Goal: Task Accomplishment & Management: Manage account settings

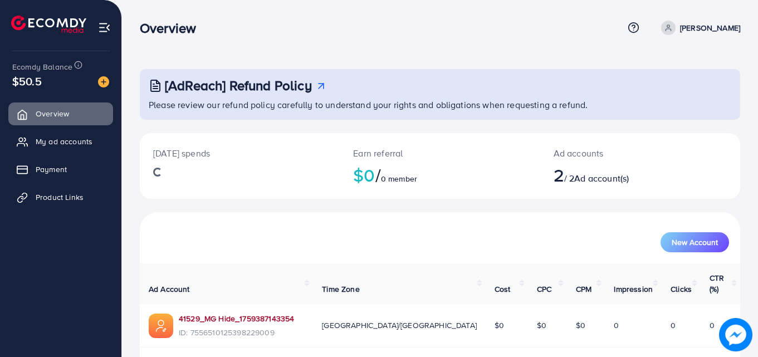
click at [242, 313] on link "41529_MG Hide_1759387143354" at bounding box center [236, 318] width 115 height 11
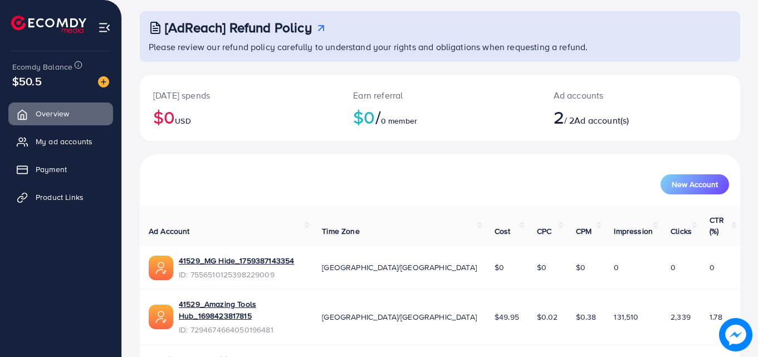
scroll to position [70, 0]
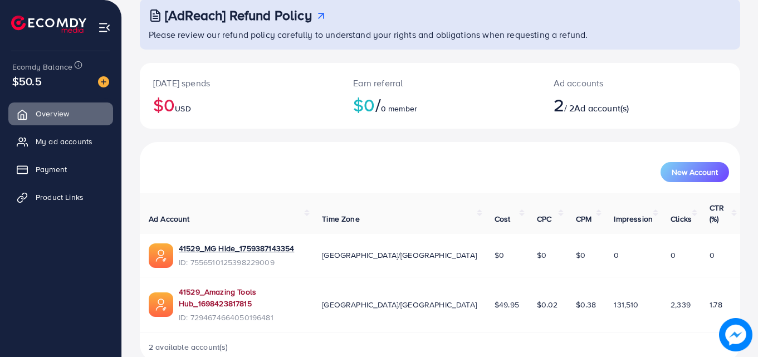
click at [249, 286] on link "41529_Amazing Tools Hub_1698423817815" at bounding box center [241, 297] width 125 height 23
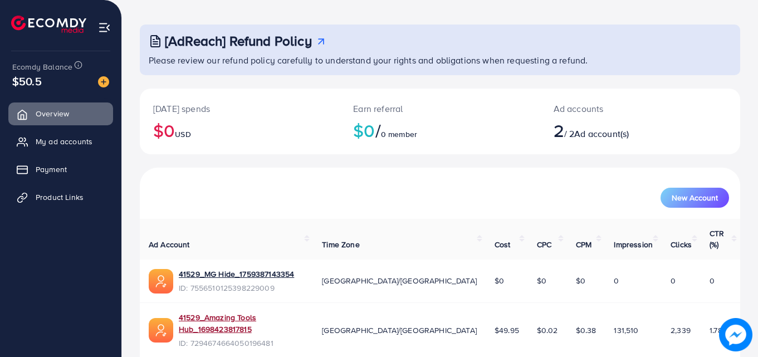
scroll to position [0, 0]
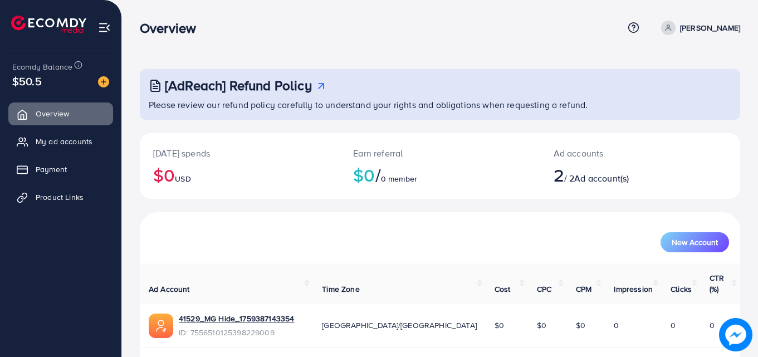
click at [700, 28] on p "[PERSON_NAME]" at bounding box center [710, 27] width 60 height 13
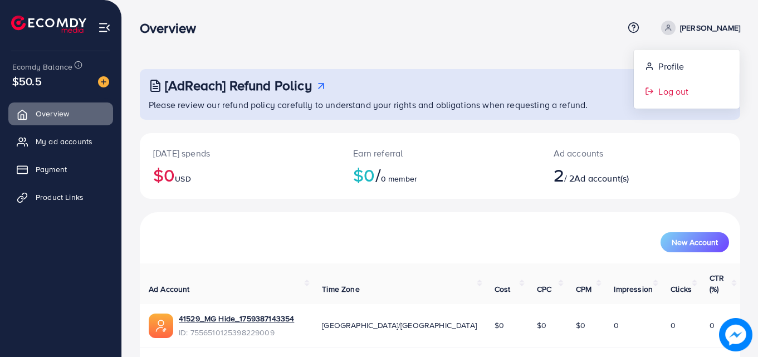
click at [684, 96] on span "Log out" at bounding box center [673, 91] width 30 height 13
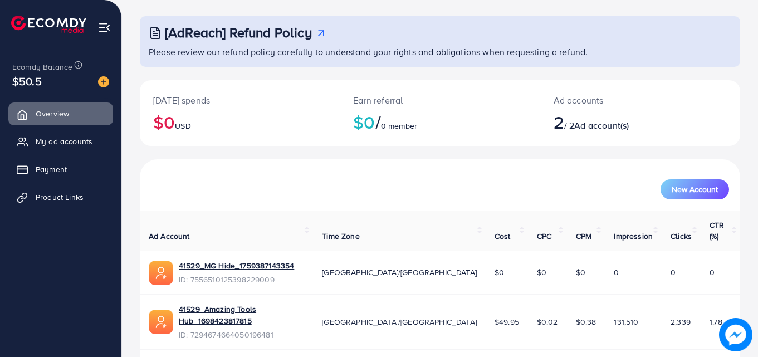
scroll to position [56, 0]
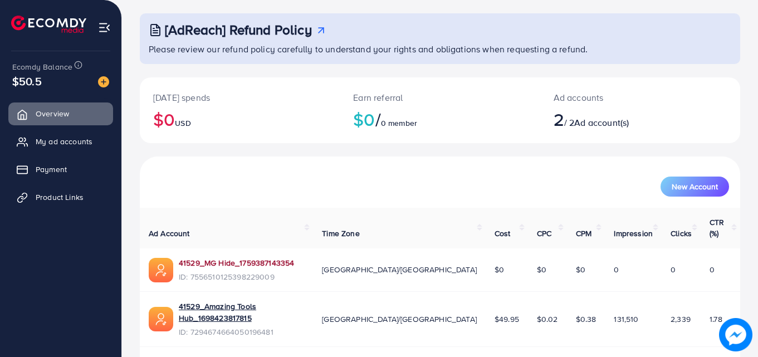
click at [256, 257] on link "41529_MG Hide_1759387143354" at bounding box center [236, 262] width 115 height 11
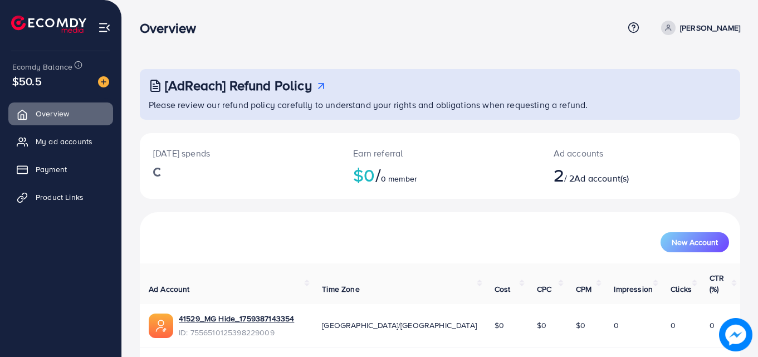
scroll to position [56, 0]
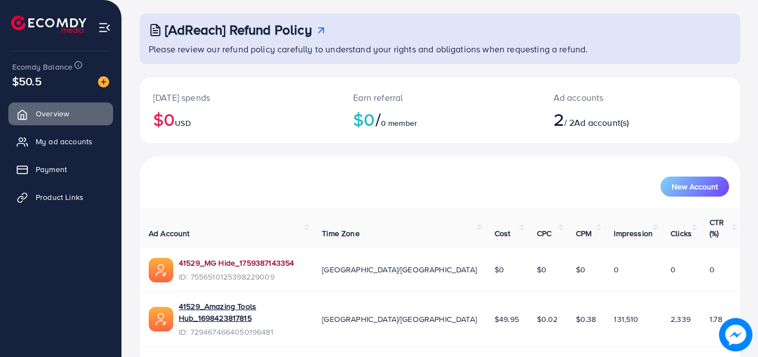
click at [228, 257] on link "41529_MG Hide_1759387143354" at bounding box center [236, 262] width 115 height 11
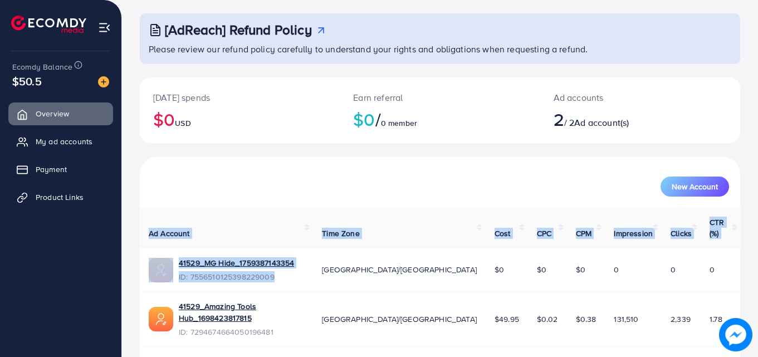
drag, startPoint x: 760, startPoint y: 277, endPoint x: 0, endPoint y: 86, distance: 783.6
click at [748, 232] on div "[AdReach] Refund Policy Please review our refund policy carefully to understand…" at bounding box center [440, 169] width 636 height 450
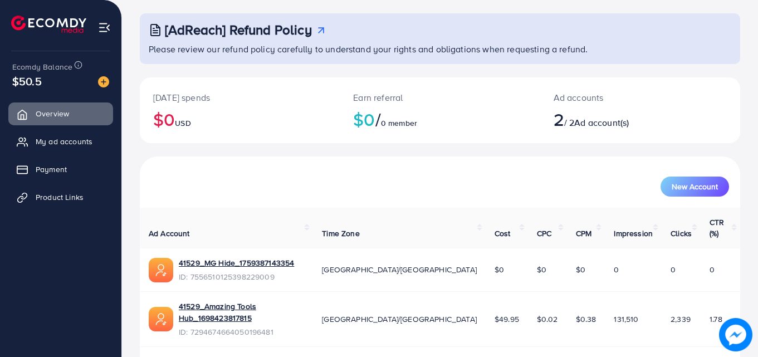
click at [743, 104] on div "[AdReach] Refund Policy Please review our refund policy carefully to understand…" at bounding box center [440, 169] width 636 height 450
click at [56, 82] on div "$50.5" at bounding box center [60, 81] width 97 height 16
click at [34, 83] on span "$50.5" at bounding box center [27, 81] width 30 height 16
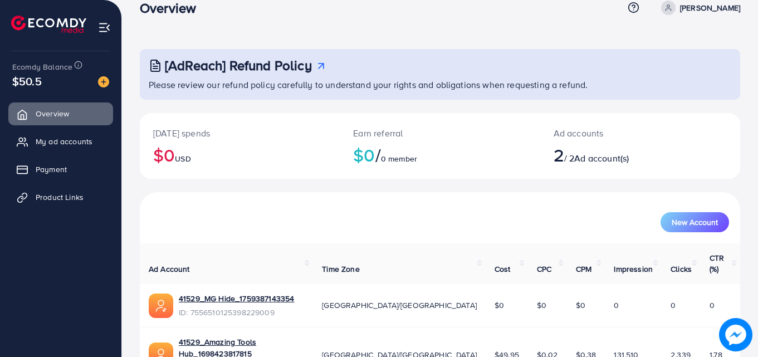
scroll to position [0, 0]
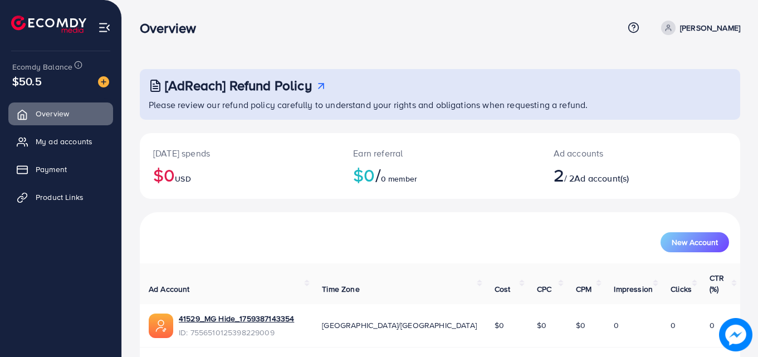
click at [727, 24] on p "[PERSON_NAME]" at bounding box center [710, 27] width 60 height 13
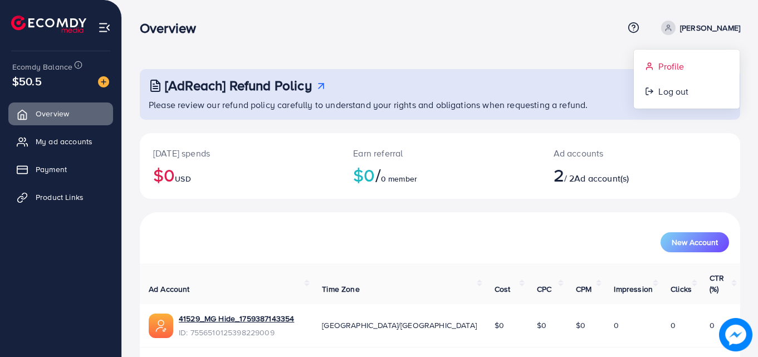
click at [698, 55] on link "Profile" at bounding box center [687, 66] width 106 height 25
select select "********"
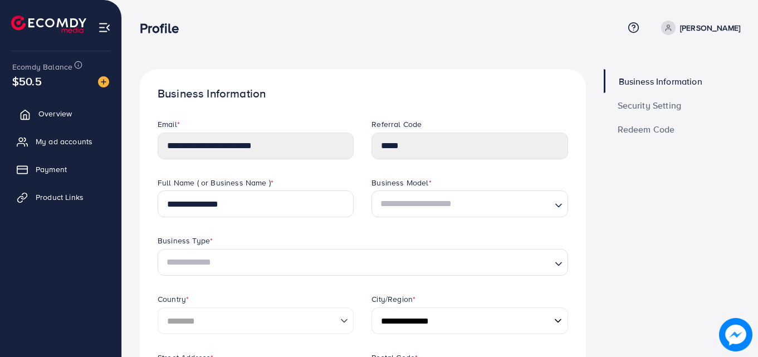
click at [60, 117] on span "Overview" at bounding box center [54, 113] width 33 height 11
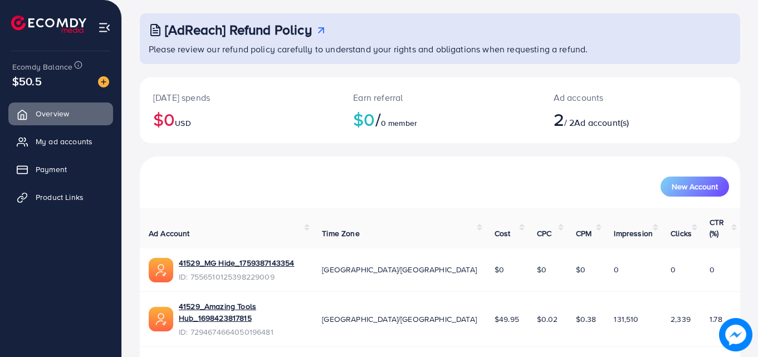
scroll to position [70, 0]
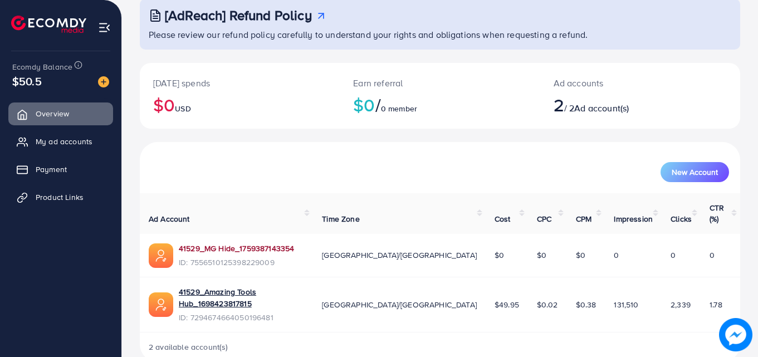
click at [265, 243] on link "41529_MG Hide_1759387143354" at bounding box center [236, 248] width 115 height 11
click at [40, 138] on span "My ad accounts" at bounding box center [66, 141] width 57 height 11
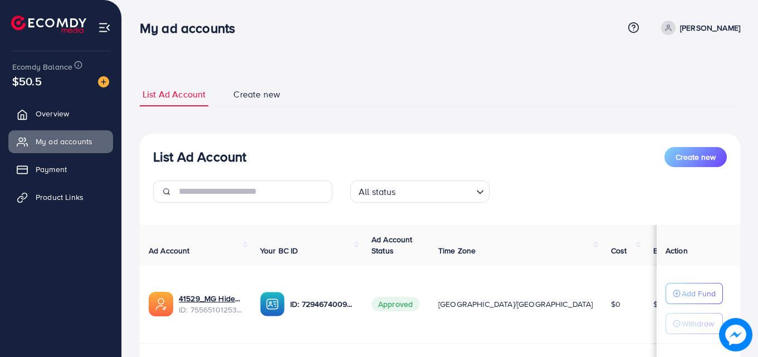
click at [710, 163] on button "Create new" at bounding box center [695, 157] width 62 height 20
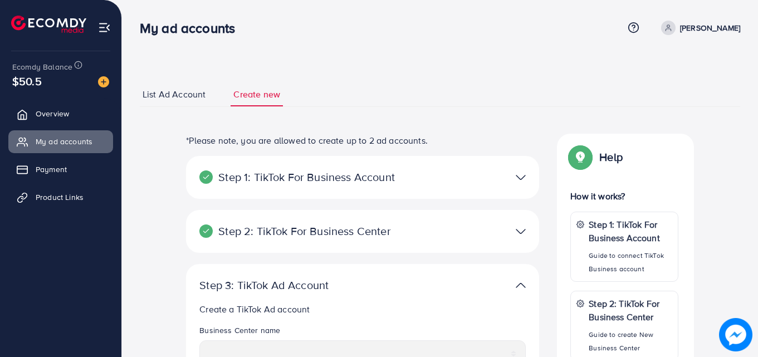
scroll to position [56, 0]
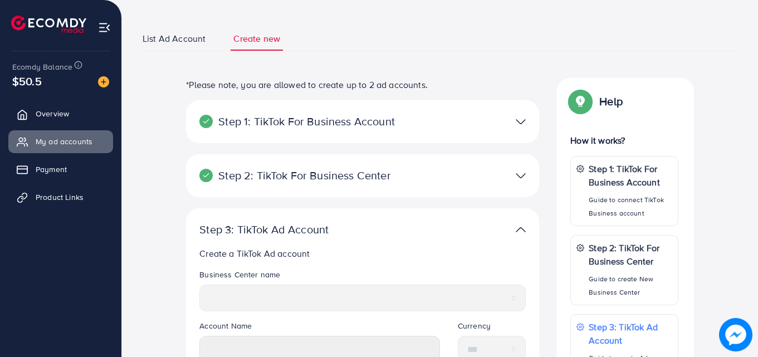
click at [517, 125] on img at bounding box center [521, 122] width 10 height 16
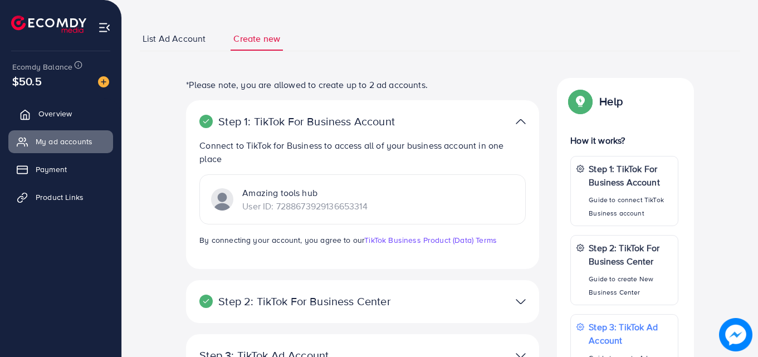
click at [96, 116] on link "Overview" at bounding box center [60, 113] width 105 height 22
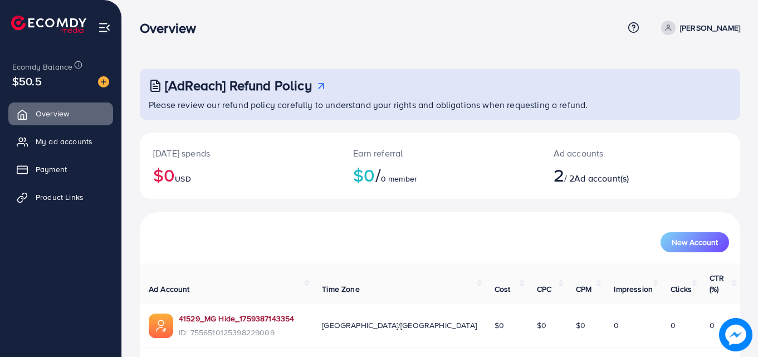
click at [264, 313] on link "41529_MG Hide_1759387143354" at bounding box center [236, 318] width 115 height 11
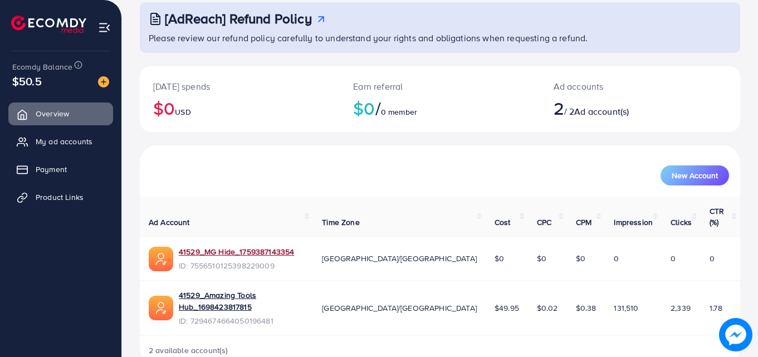
scroll to position [70, 0]
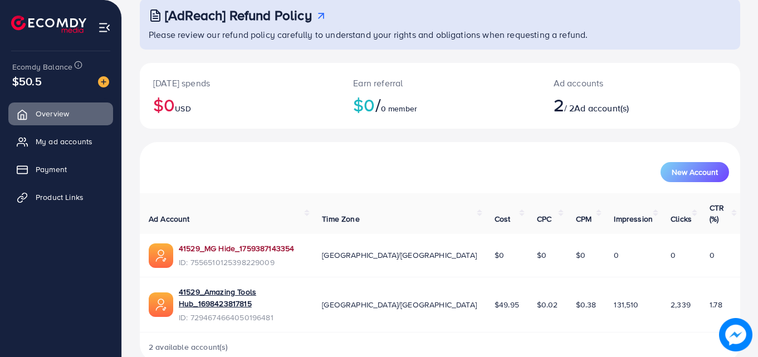
click at [248, 243] on link "41529_MG Hide_1759387143354" at bounding box center [236, 248] width 115 height 11
click at [77, 142] on span "My ad accounts" at bounding box center [66, 141] width 57 height 11
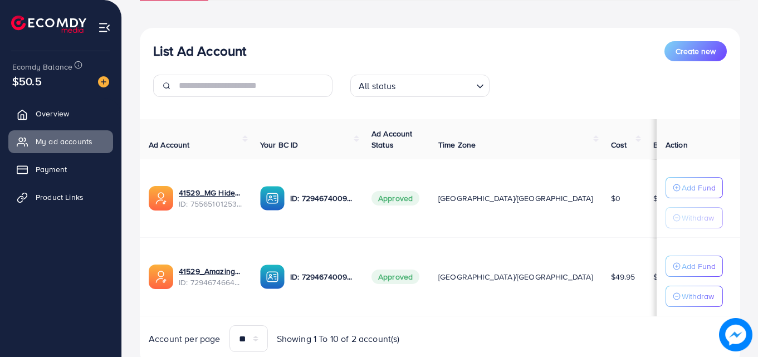
scroll to position [145, 0]
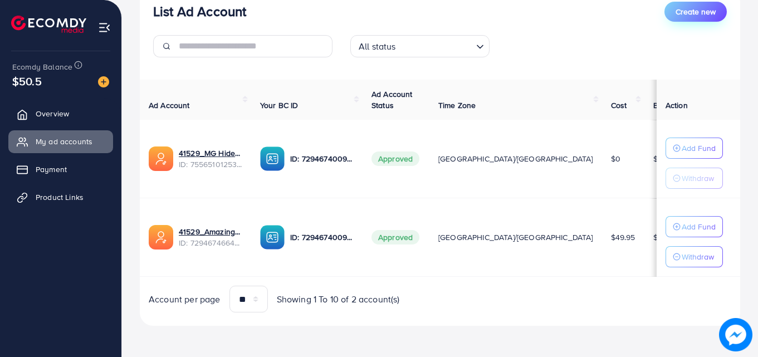
click at [679, 13] on span "Create new" at bounding box center [695, 11] width 40 height 11
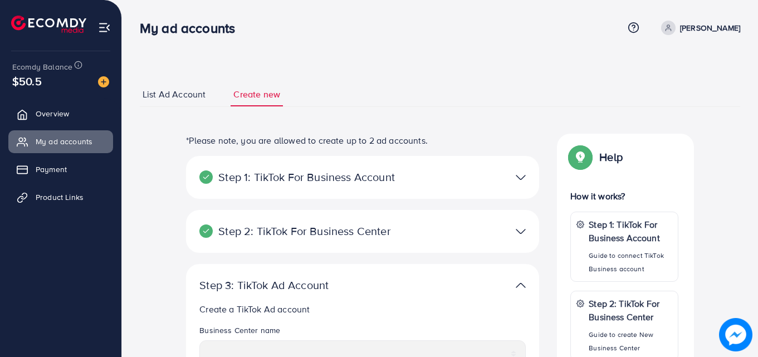
click at [445, 174] on div at bounding box center [477, 177] width 115 height 16
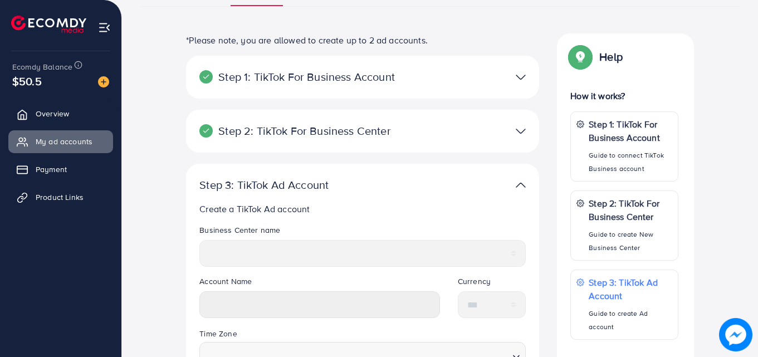
scroll to position [111, 0]
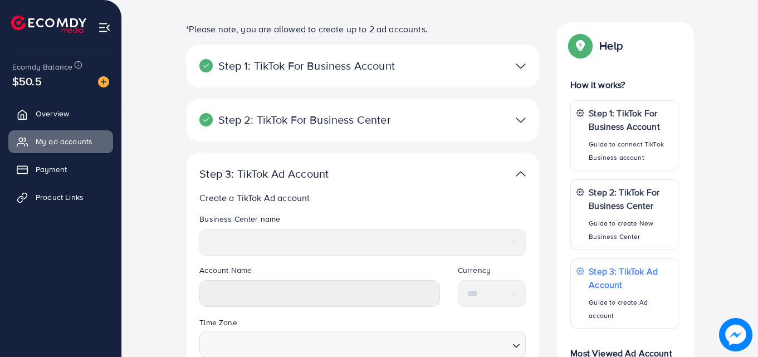
click at [523, 58] on img at bounding box center [521, 66] width 10 height 16
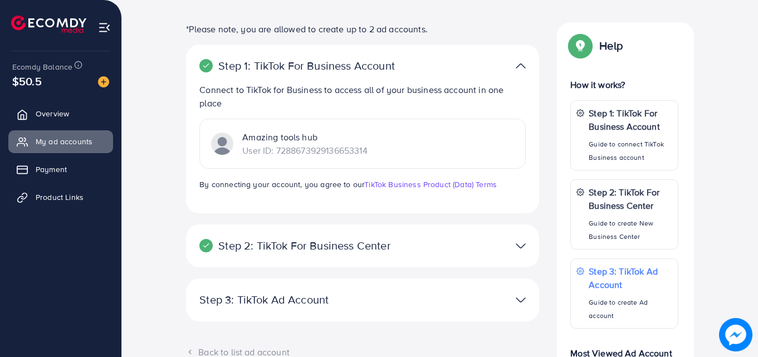
drag, startPoint x: 390, startPoint y: 148, endPoint x: 276, endPoint y: 156, distance: 113.8
click at [276, 156] on div "Amazing tools hub User ID: 7288673929136653314" at bounding box center [362, 144] width 326 height 50
copy p "7288673929136653314"
click at [79, 116] on link "Overview" at bounding box center [60, 113] width 105 height 22
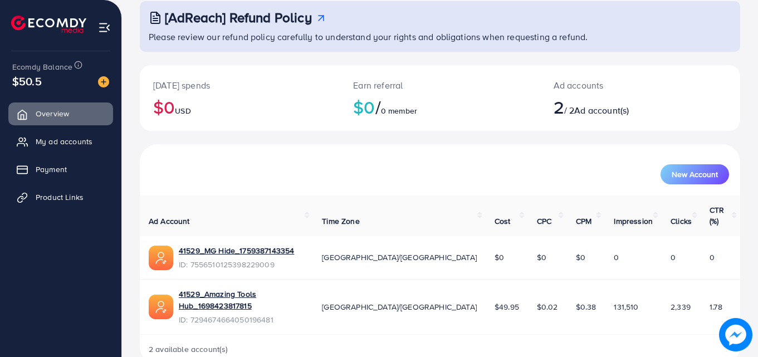
scroll to position [70, 0]
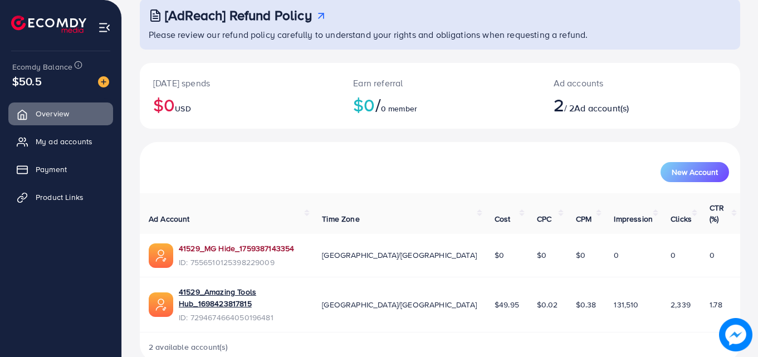
click at [261, 243] on link "41529_MG Hide_1759387143354" at bounding box center [236, 248] width 115 height 11
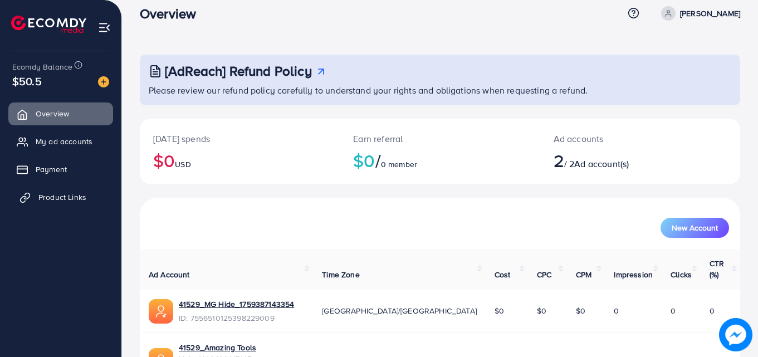
click at [78, 195] on span "Product Links" at bounding box center [62, 197] width 48 height 11
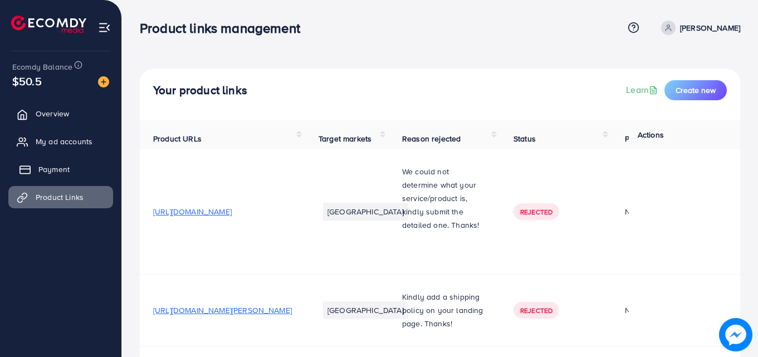
click at [41, 166] on span "Payment" at bounding box center [53, 169] width 31 height 11
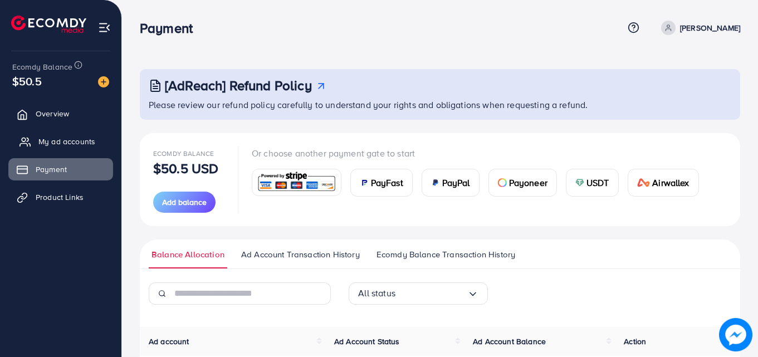
click at [53, 137] on span "My ad accounts" at bounding box center [66, 141] width 57 height 11
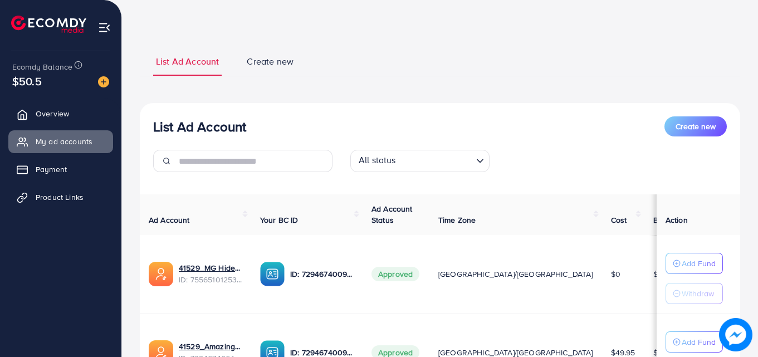
scroll to position [56, 0]
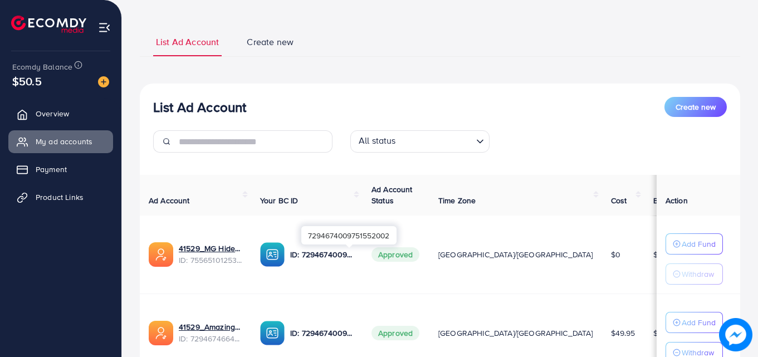
click at [354, 257] on p "ID: 7294674009751552002" at bounding box center [321, 254] width 63 height 13
click at [317, 258] on p "ID: 7294674009751552002" at bounding box center [321, 254] width 63 height 13
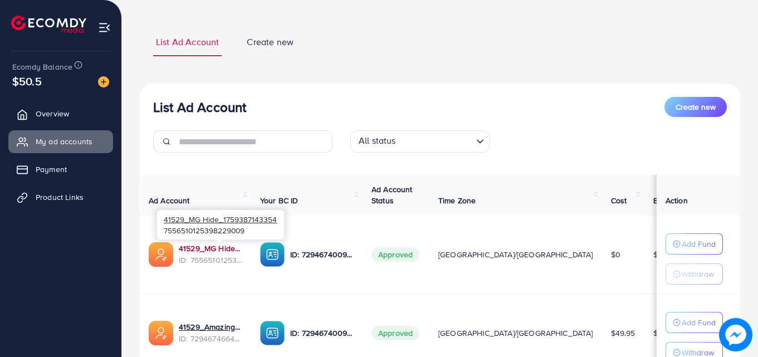
click at [210, 249] on link "41529_MG Hide_1759387143354" at bounding box center [210, 248] width 63 height 11
click at [235, 252] on link "41529_MG Hide_1759387143354" at bounding box center [210, 248] width 63 height 11
click at [242, 251] on link "41529_MG Hide_1759387143354" at bounding box center [210, 248] width 63 height 11
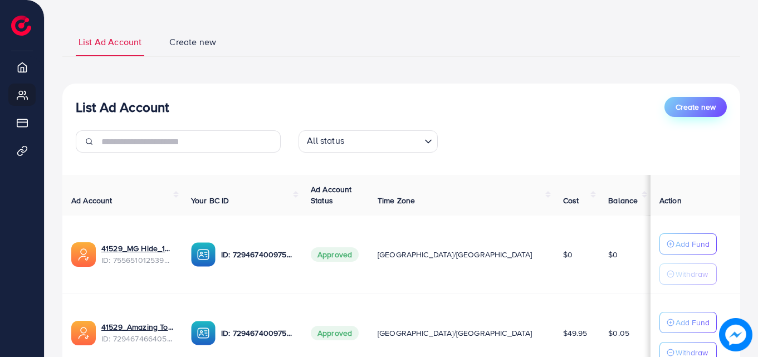
click at [711, 101] on span "Create new" at bounding box center [695, 106] width 40 height 11
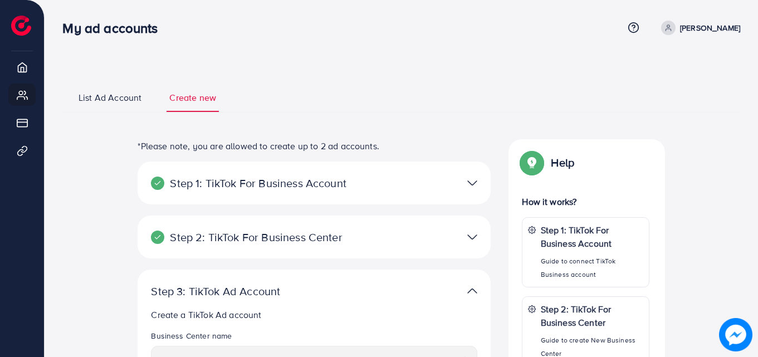
click at [99, 100] on span "List Ad Account" at bounding box center [109, 97] width 63 height 13
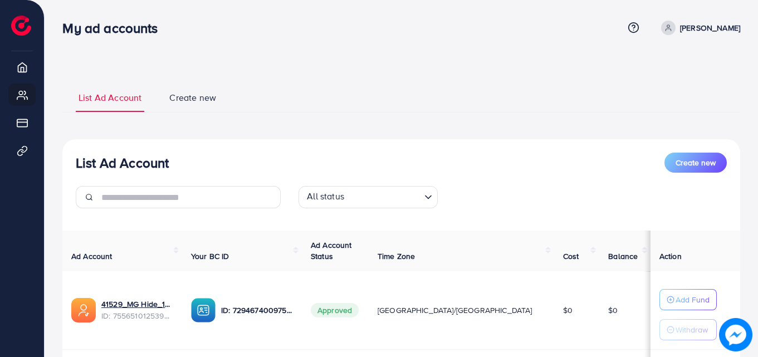
scroll to position [151, 0]
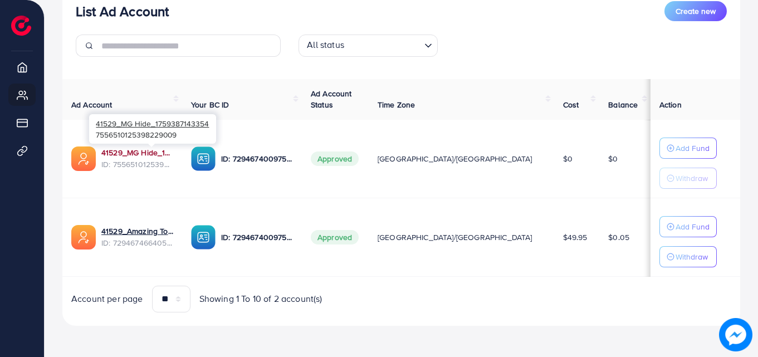
click at [150, 153] on link "41529_MG Hide_1759387143354" at bounding box center [137, 152] width 72 height 11
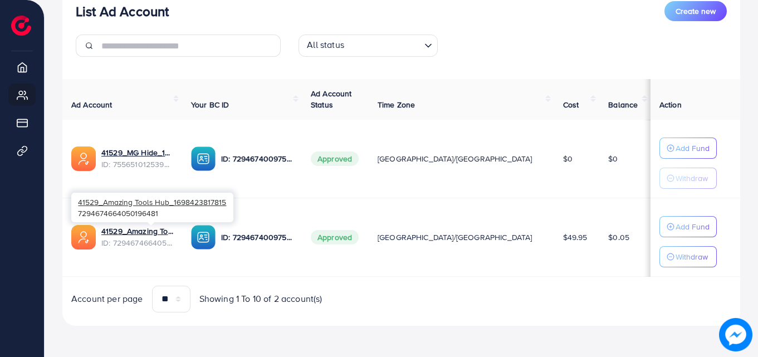
click at [157, 237] on span "ID: 7294674664050196481" at bounding box center [137, 242] width 72 height 11
click at [160, 233] on link "41529_Amazing Tools Hub_1698423817815" at bounding box center [137, 230] width 72 height 11
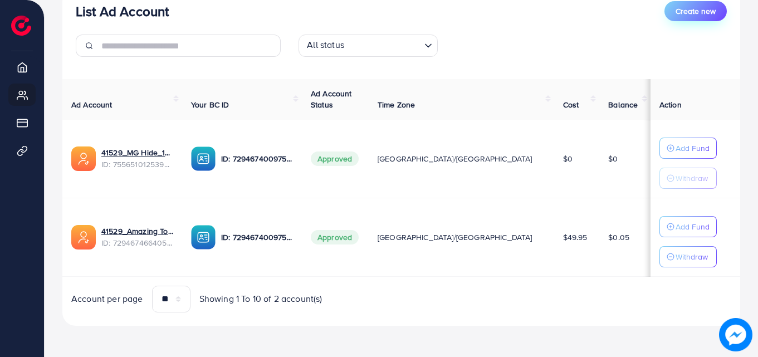
click at [691, 13] on span "Create new" at bounding box center [695, 11] width 40 height 11
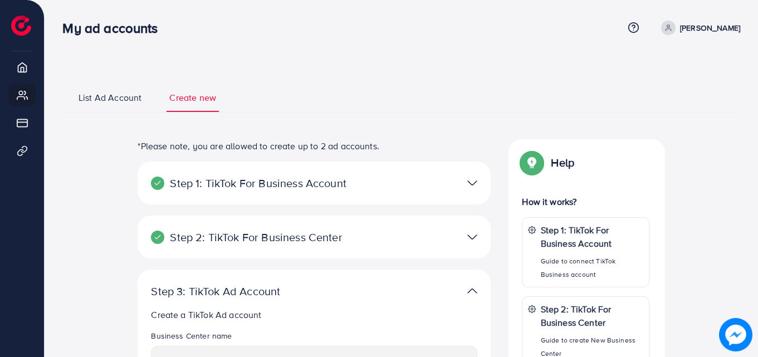
click at [419, 187] on div at bounding box center [428, 183] width 115 height 16
click at [478, 184] on div at bounding box center [428, 183] width 115 height 16
click at [471, 179] on img at bounding box center [472, 183] width 10 height 16
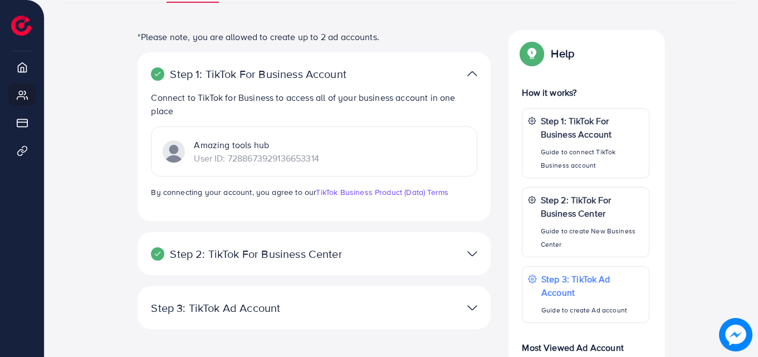
scroll to position [111, 0]
